Goal: Information Seeking & Learning: Find specific page/section

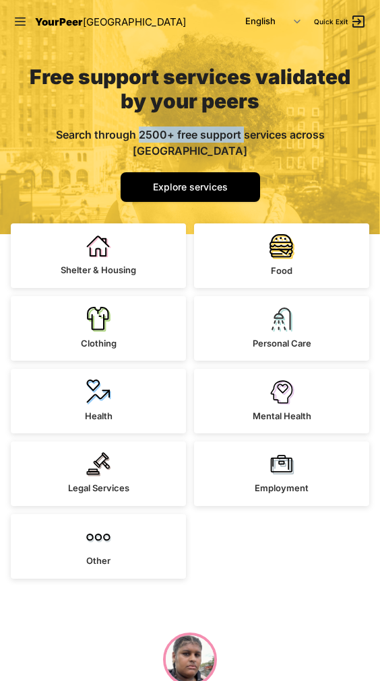
drag, startPoint x: 125, startPoint y: 133, endPoint x: 228, endPoint y: 137, distance: 103.1
click at [228, 137] on span "Search through 2500+ free support services across [GEOGRAPHIC_DATA]" at bounding box center [190, 143] width 269 height 30
click at [296, 182] on div "Explore services" at bounding box center [190, 187] width 259 height 30
click at [204, 181] on span "Explore services" at bounding box center [190, 186] width 75 height 11
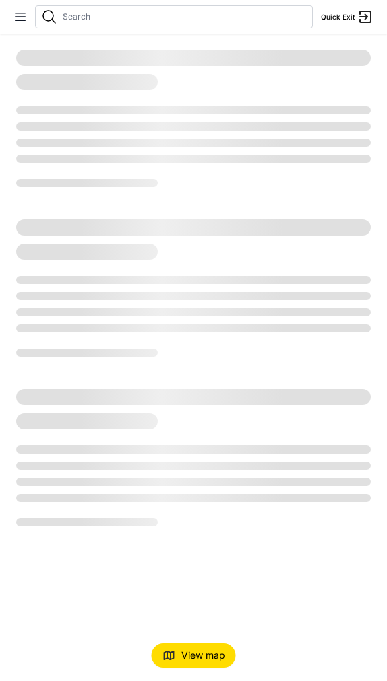
select select "recentlyUpdated"
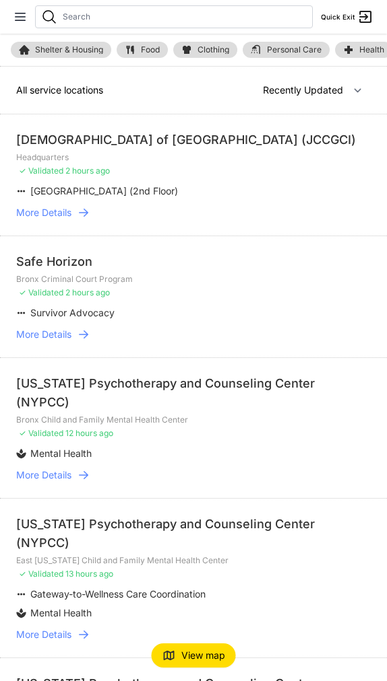
click at [187, 655] on span "View map" at bounding box center [203, 655] width 44 height 13
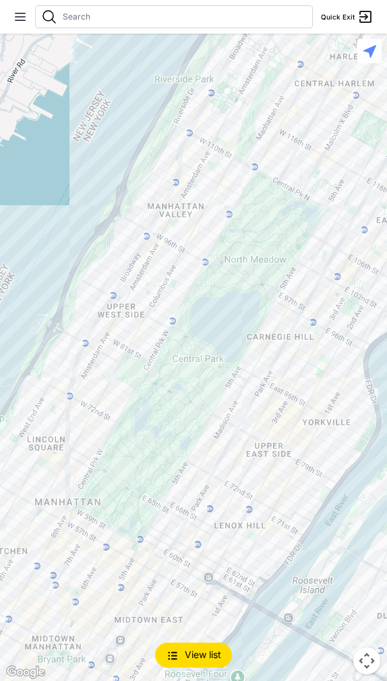
click at [187, 663] on button "View list" at bounding box center [193, 655] width 77 height 25
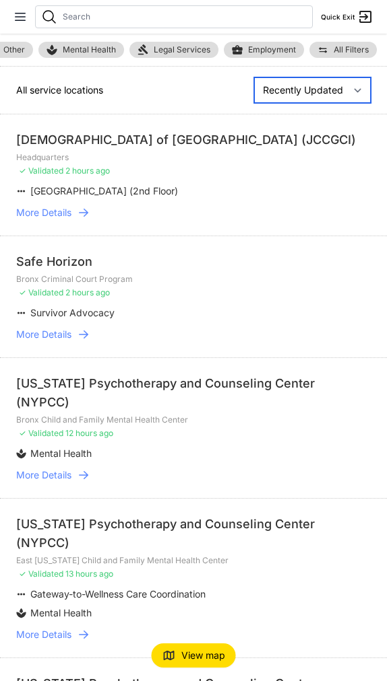
scroll to position [0, 418]
click at [330, 49] on link "All Filters" at bounding box center [343, 50] width 67 height 16
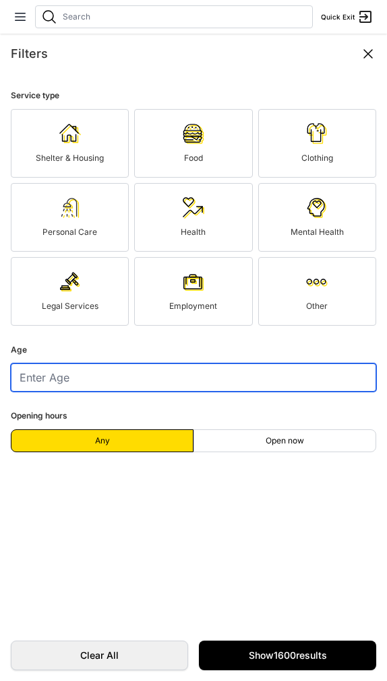
click at [85, 376] on input "number" at bounding box center [193, 378] width 365 height 28
type input "21"
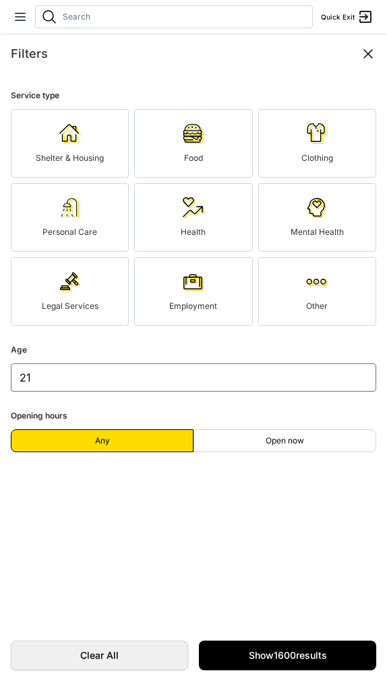
click at [81, 154] on span "Shelter & Housing" at bounding box center [70, 158] width 68 height 10
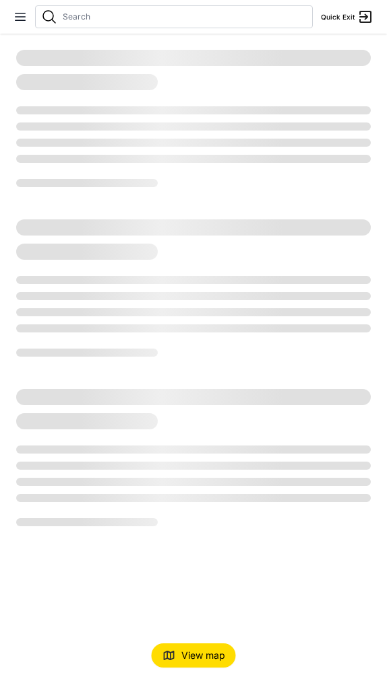
select select "recentlyUpdated"
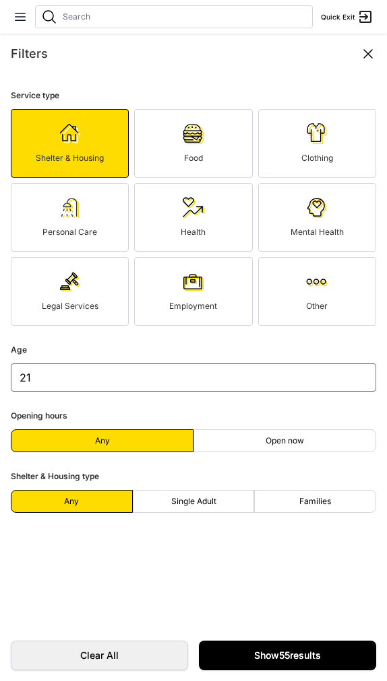
click at [285, 653] on link "Show 55 results" at bounding box center [287, 656] width 177 height 30
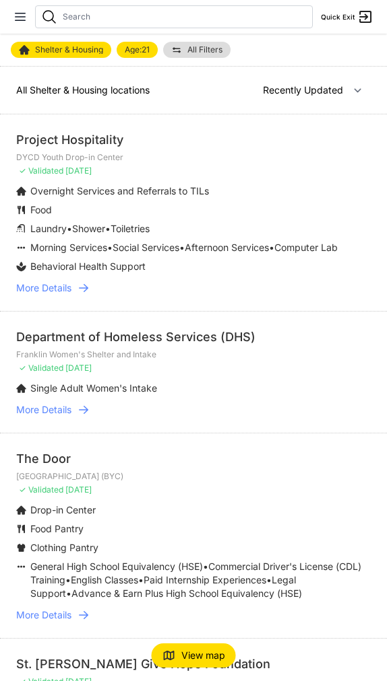
click at [87, 287] on icon at bounding box center [83, 288] width 9 height 8
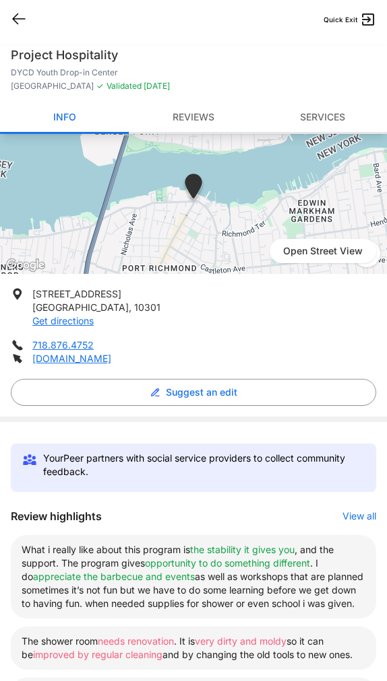
click at [20, 20] on icon at bounding box center [19, 19] width 16 height 16
select select "recentlyUpdated"
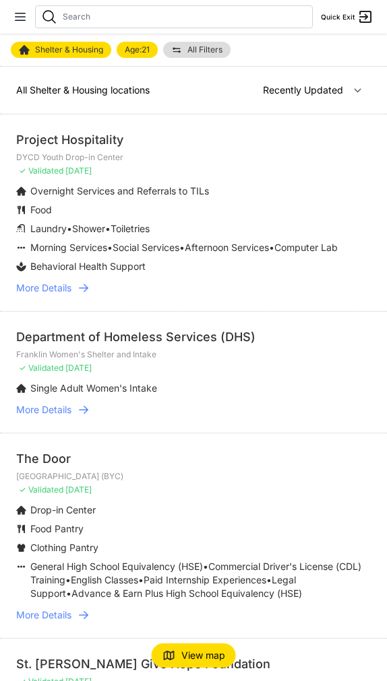
click at [118, 20] on input "text" at bounding box center [185, 16] width 244 height 11
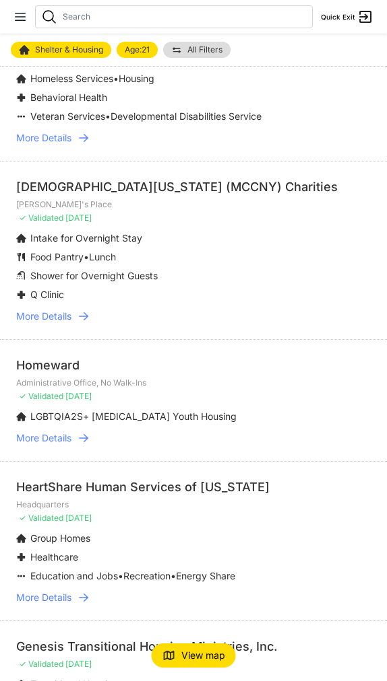
scroll to position [746, 0]
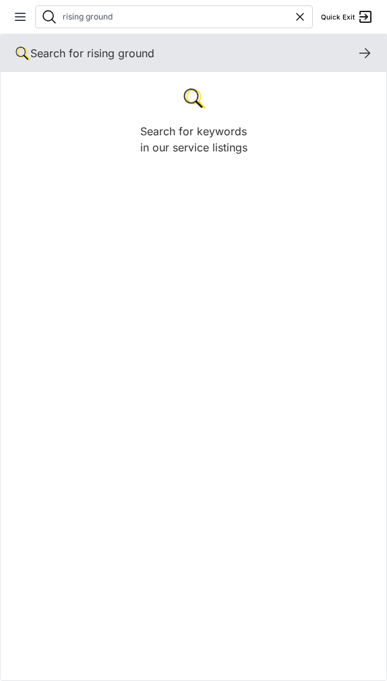
type input "rising ground"
click at [358, 53] on icon at bounding box center [364, 53] width 16 height 16
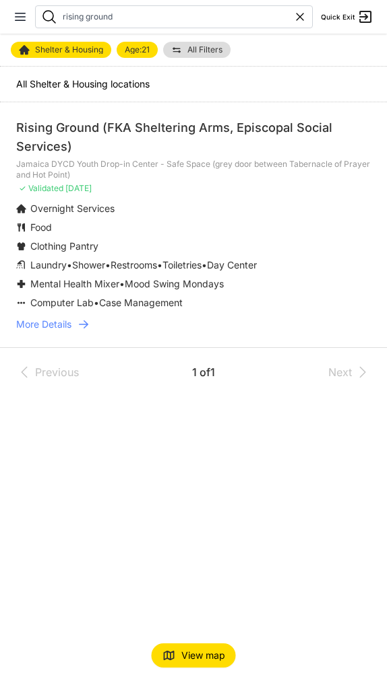
click at [84, 325] on icon at bounding box center [83, 324] width 13 height 13
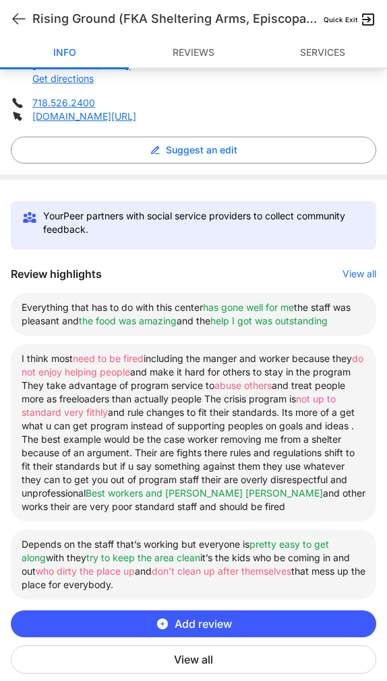
scroll to position [273, 0]
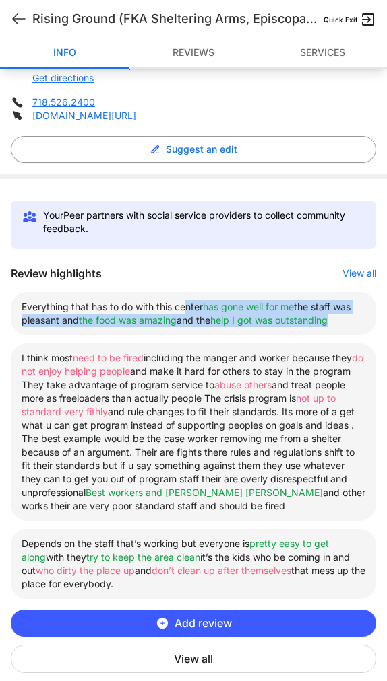
drag, startPoint x: 187, startPoint y: 302, endPoint x: 259, endPoint y: 327, distance: 76.9
click at [259, 327] on li "Everything that has to do with this center has gone well for me the staff was p…" at bounding box center [193, 313] width 365 height 43
drag, startPoint x: 58, startPoint y: 354, endPoint x: 347, endPoint y: 510, distance: 328.8
click at [347, 510] on li "I think most need to be fired including the manger and worker because they do n…" at bounding box center [193, 432] width 365 height 178
click at [55, 356] on li "I think most need to be fired including the manger and worker because they do n…" at bounding box center [193, 432] width 365 height 178
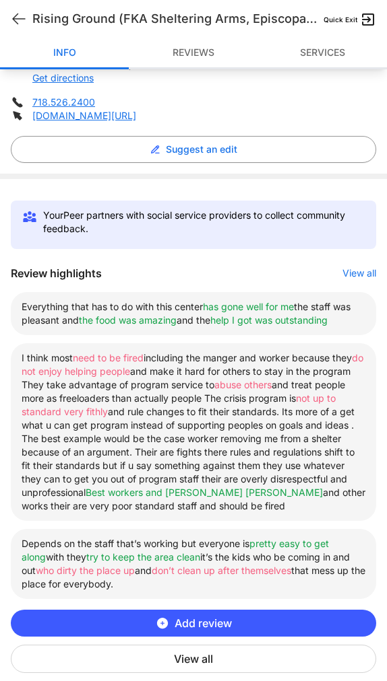
drag, startPoint x: 18, startPoint y: 543, endPoint x: 211, endPoint y: 587, distance: 197.4
click at [211, 587] on li "Depends on the staff that’s working but everyone is pretty easy to get along wi…" at bounding box center [193, 564] width 365 height 70
click at [210, 660] on button "View all" at bounding box center [193, 659] width 365 height 28
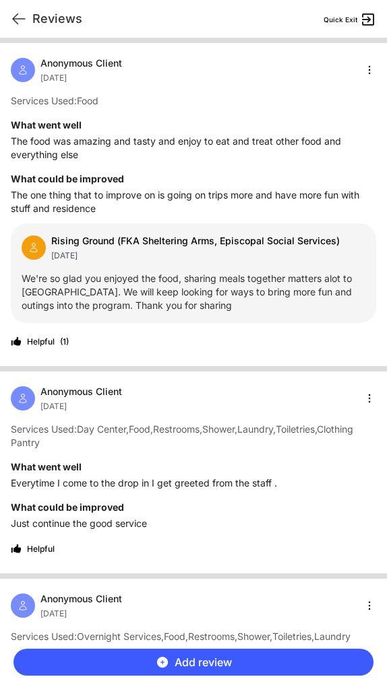
scroll to position [0, 0]
click at [19, 19] on icon at bounding box center [19, 19] width 12 height 10
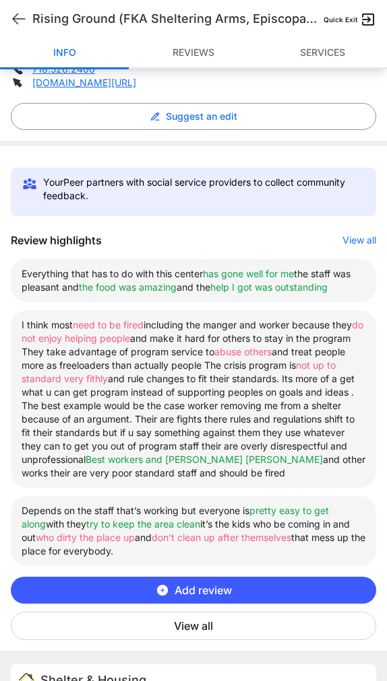
scroll to position [317, 0]
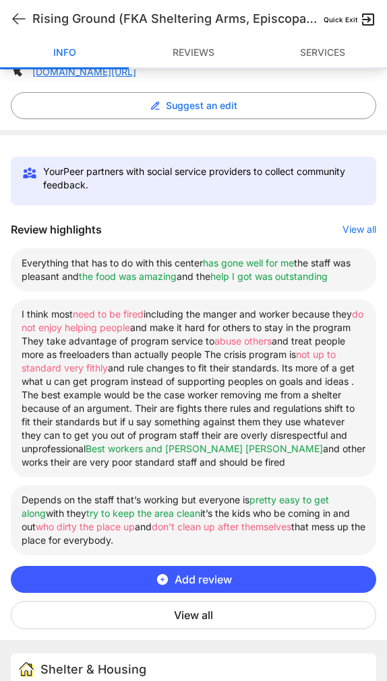
click at [209, 620] on button "View all" at bounding box center [193, 615] width 365 height 28
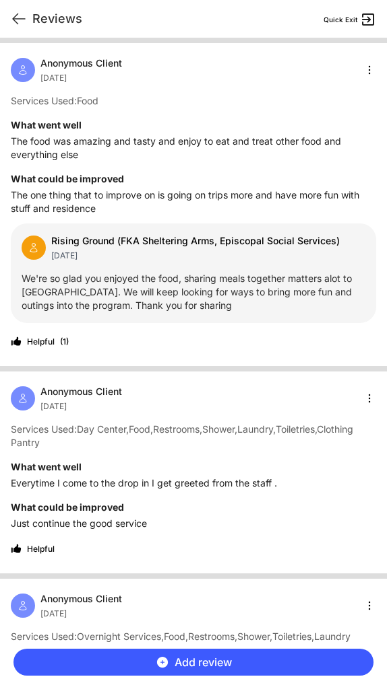
scroll to position [0, 0]
drag, startPoint x: 11, startPoint y: 125, endPoint x: 92, endPoint y: 129, distance: 81.6
click at [92, 129] on h4 "What went well" at bounding box center [193, 125] width 365 height 13
click at [44, 101] on span "Services Used:" at bounding box center [44, 100] width 66 height 11
drag, startPoint x: 15, startPoint y: 100, endPoint x: 122, endPoint y: 103, distance: 107.1
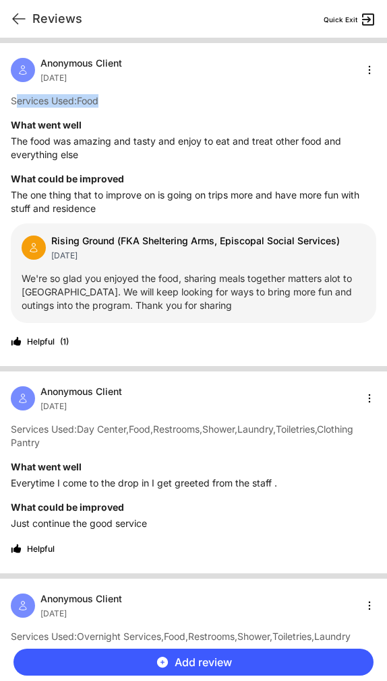
click at [122, 103] on p "Services Used: Food" at bounding box center [193, 100] width 365 height 13
drag, startPoint x: 41, startPoint y: 58, endPoint x: 129, endPoint y: 82, distance: 90.8
click at [129, 82] on div "Anonymous Client [DATE]" at bounding box center [193, 70] width 365 height 27
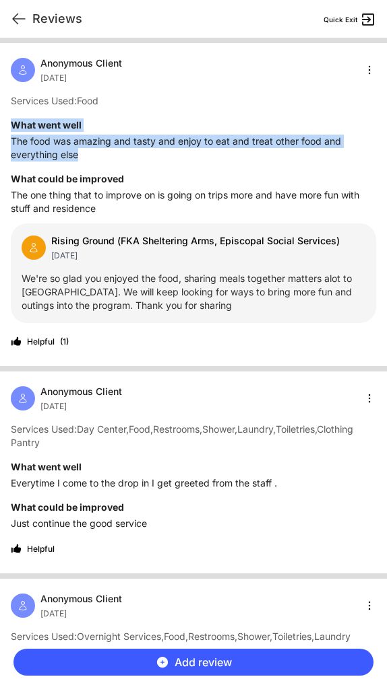
drag, startPoint x: 11, startPoint y: 123, endPoint x: 102, endPoint y: 147, distance: 94.1
click at [102, 147] on div "What went well The food was amazing and tasty and enjoy to eat and treat other …" at bounding box center [193, 140] width 365 height 43
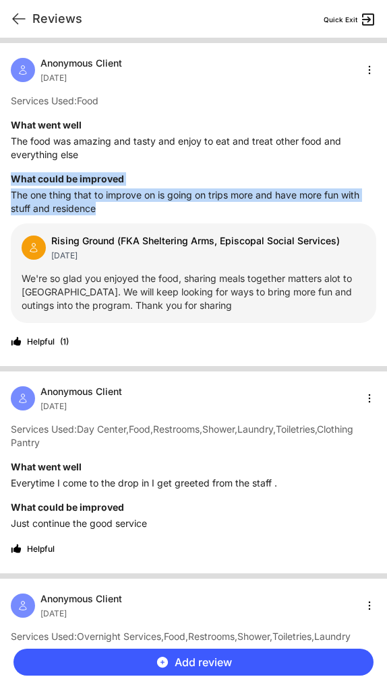
drag, startPoint x: 11, startPoint y: 177, endPoint x: 161, endPoint y: 207, distance: 152.5
click at [161, 207] on div "What could be improved The one thing that to improve on is going on trips more …" at bounding box center [193, 193] width 365 height 43
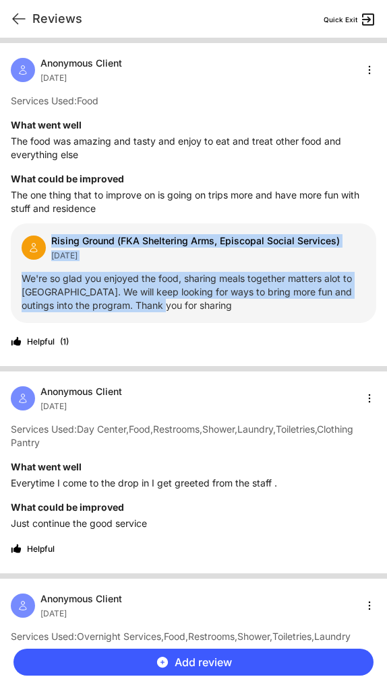
drag, startPoint x: 53, startPoint y: 240, endPoint x: 197, endPoint y: 298, distance: 156.2
click at [197, 298] on div "Rising Ground (FKA Sheltering Arms, Episcopal Social Services) [DATE] We're so …" at bounding box center [193, 274] width 365 height 100
click at [353, 69] on div "Anonymous Client [DATE]" at bounding box center [193, 70] width 365 height 27
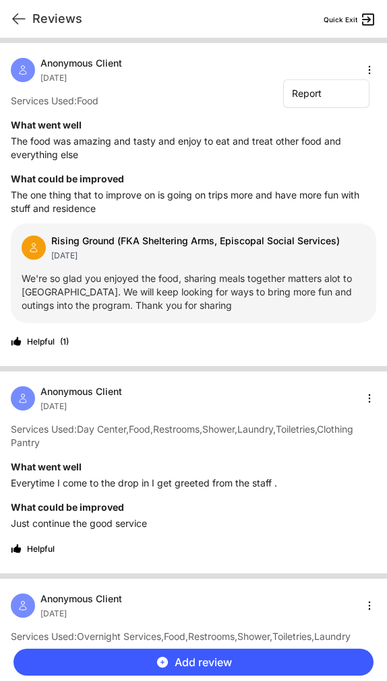
click at [364, 69] on html "View map Close panel YourPeer NYC Quick Exit Single Adult Families Soup Kitchen…" at bounding box center [193, 340] width 387 height 681
click at [234, 77] on html "View map Close panel YourPeer NYC Quick Exit Single Adult Families Soup Kitchen…" at bounding box center [193, 340] width 387 height 681
